Goal: Task Accomplishment & Management: Manage account settings

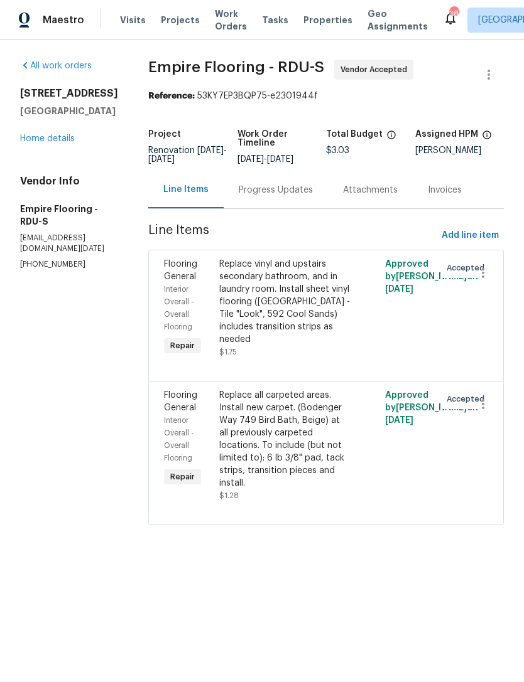
click at [307, 196] on div "Progress Updates" at bounding box center [276, 190] width 74 height 13
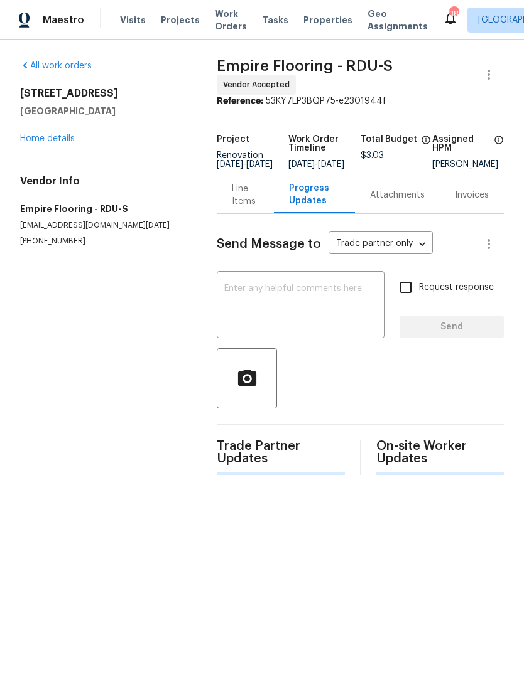
click at [315, 308] on textarea at bounding box center [300, 306] width 153 height 44
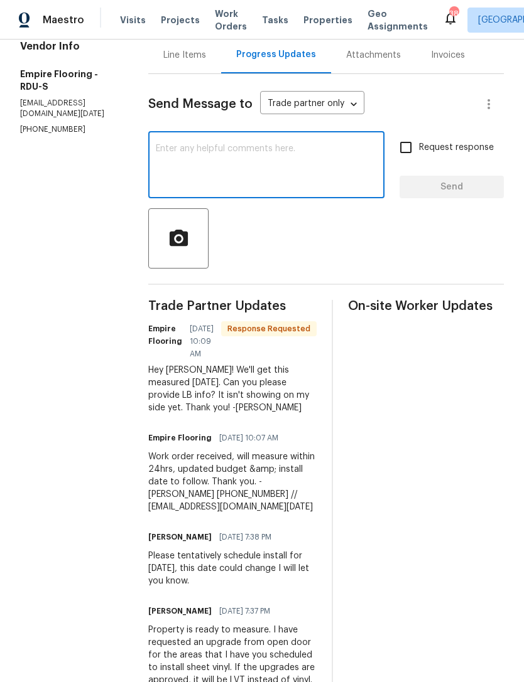
scroll to position [134, 0]
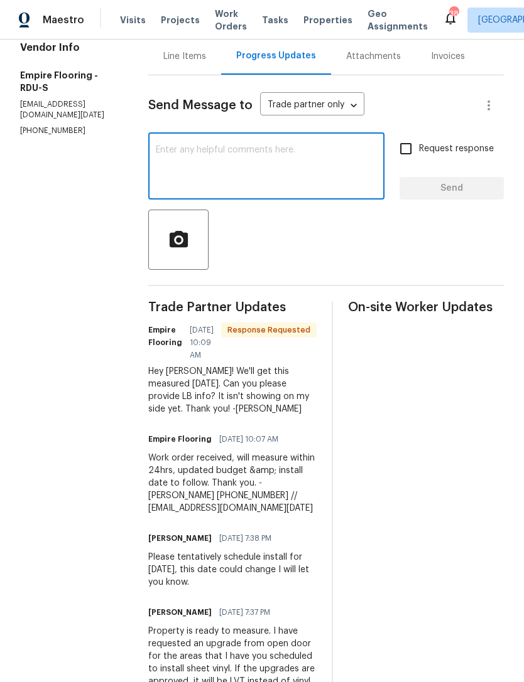
click at [306, 180] on textarea at bounding box center [266, 168] width 221 height 44
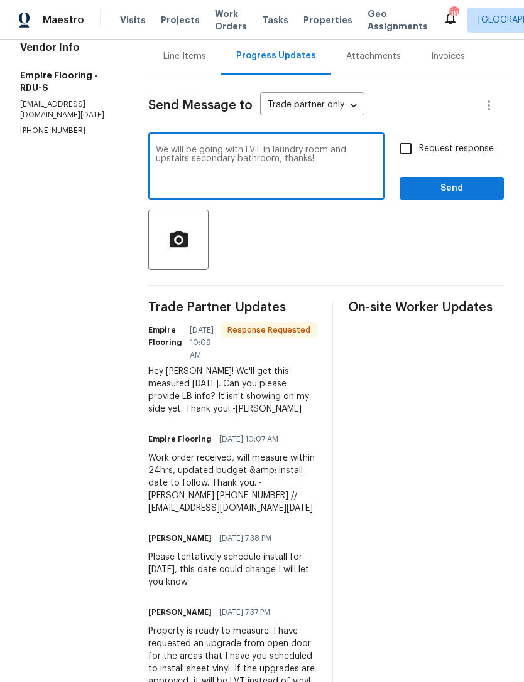
type textarea "We will be going with LVT in laundry room and upstairs secondary bathroom, than…"
click at [407, 162] on input "Request response" at bounding box center [405, 149] width 26 height 26
checkbox input "true"
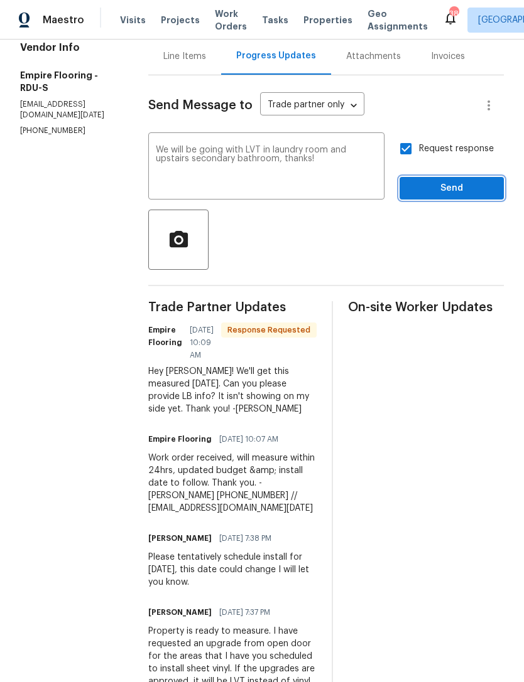
click at [453, 196] on span "Send" at bounding box center [451, 189] width 84 height 16
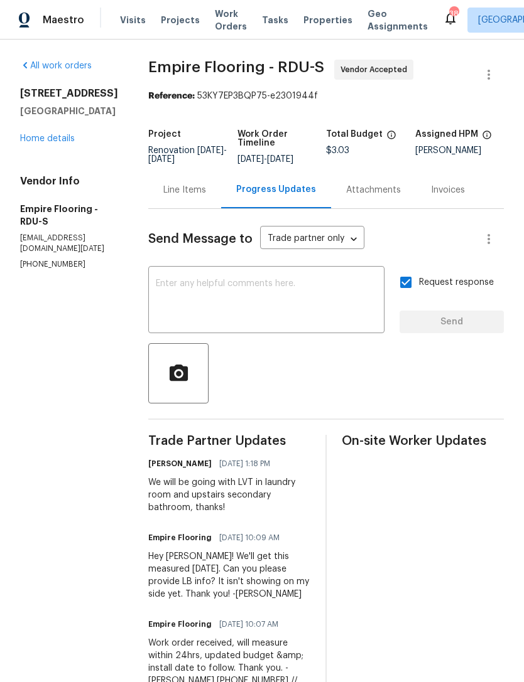
click at [43, 137] on link "Home details" at bounding box center [47, 138] width 55 height 9
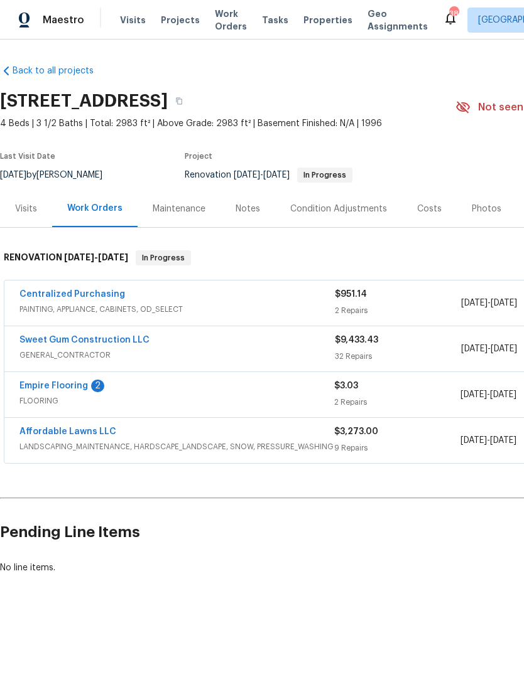
click at [55, 384] on link "Empire Flooring" at bounding box center [53, 386] width 68 height 9
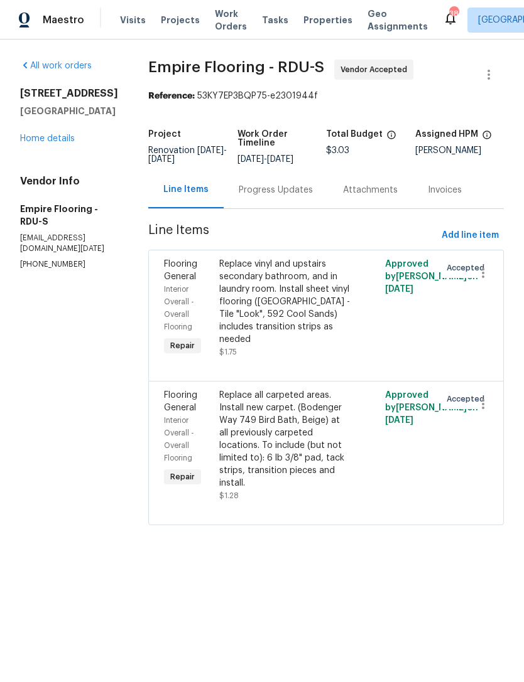
click at [307, 195] on div "Progress Updates" at bounding box center [276, 190] width 74 height 13
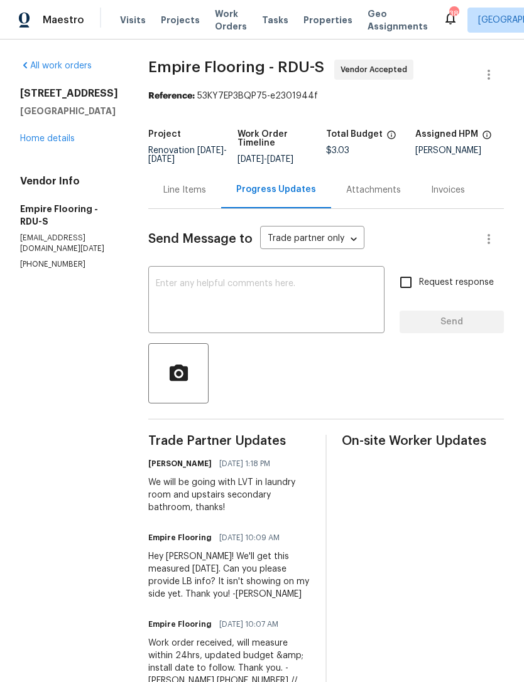
click at [55, 141] on link "Home details" at bounding box center [47, 138] width 55 height 9
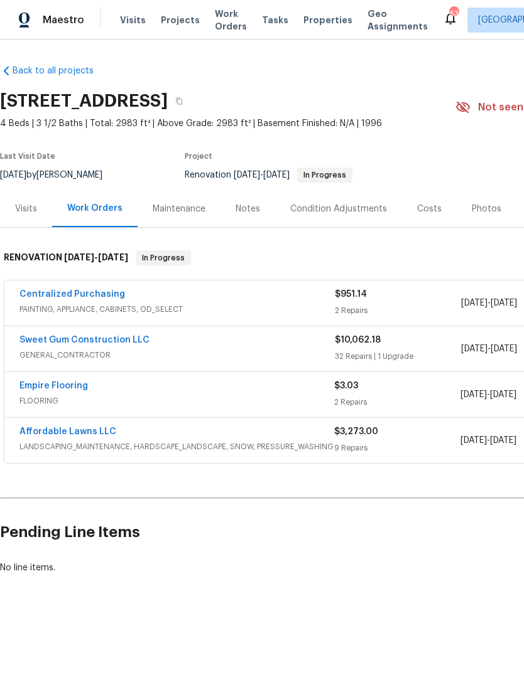
click at [58, 387] on link "Empire Flooring" at bounding box center [53, 386] width 68 height 9
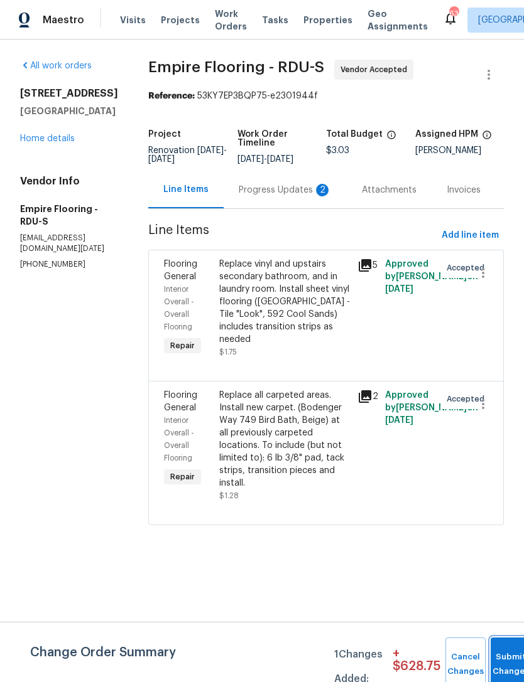
click at [505, 663] on span "Submit Changes" at bounding box center [511, 664] width 28 height 29
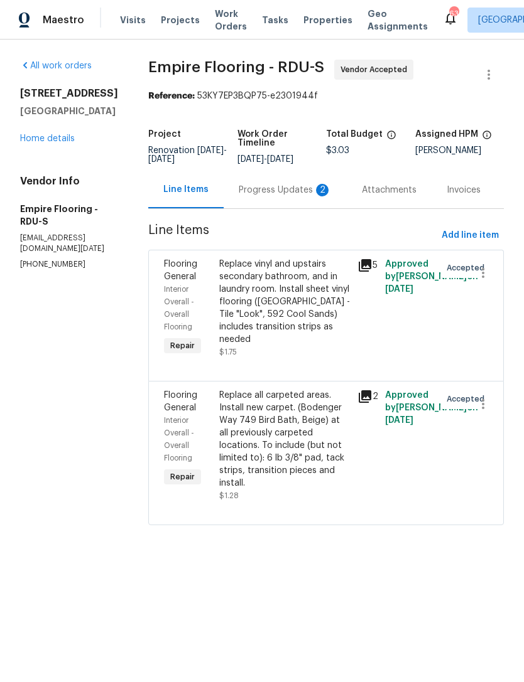
click at [276, 196] on div "Progress Updates 2" at bounding box center [285, 190] width 93 height 13
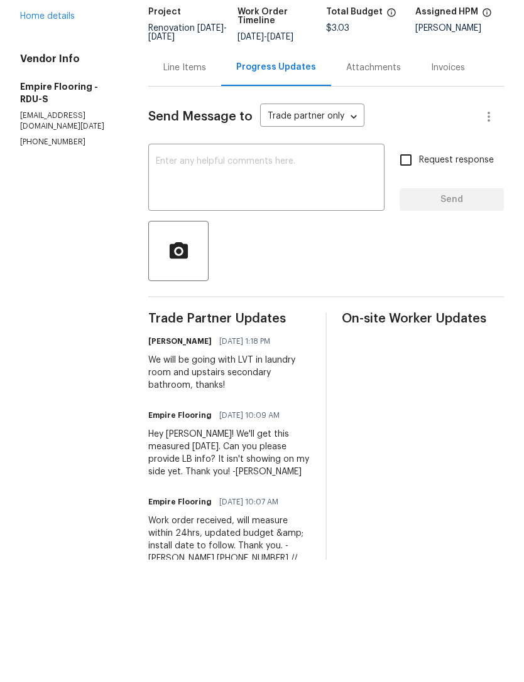
scroll to position [40, 0]
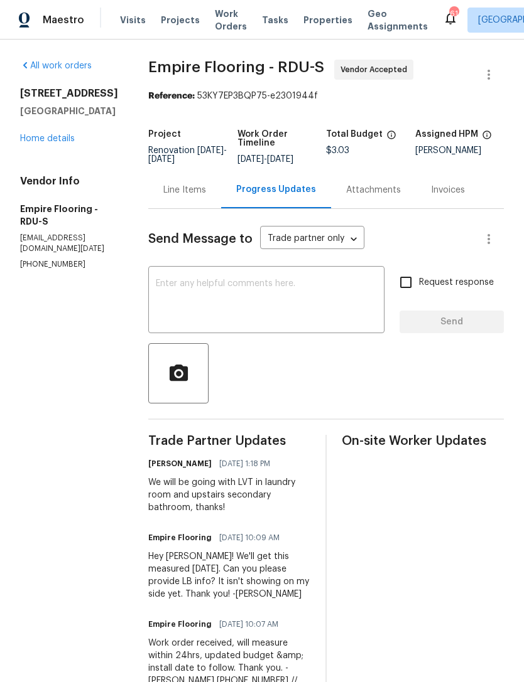
click at [72, 134] on link "Home details" at bounding box center [47, 138] width 55 height 9
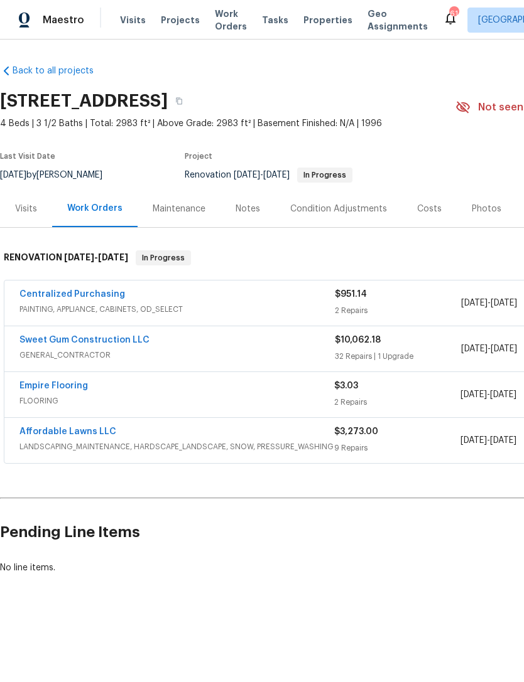
click at [237, 207] on div "Notes" at bounding box center [247, 209] width 24 height 13
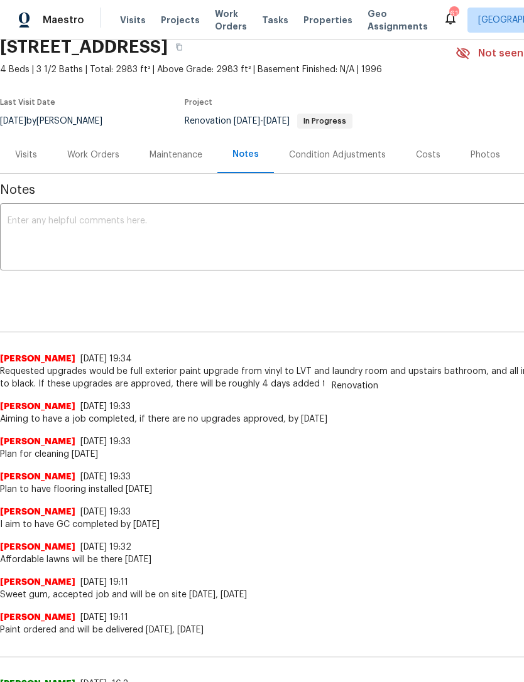
scroll to position [54, 0]
